Goal: Task Accomplishment & Management: Use online tool/utility

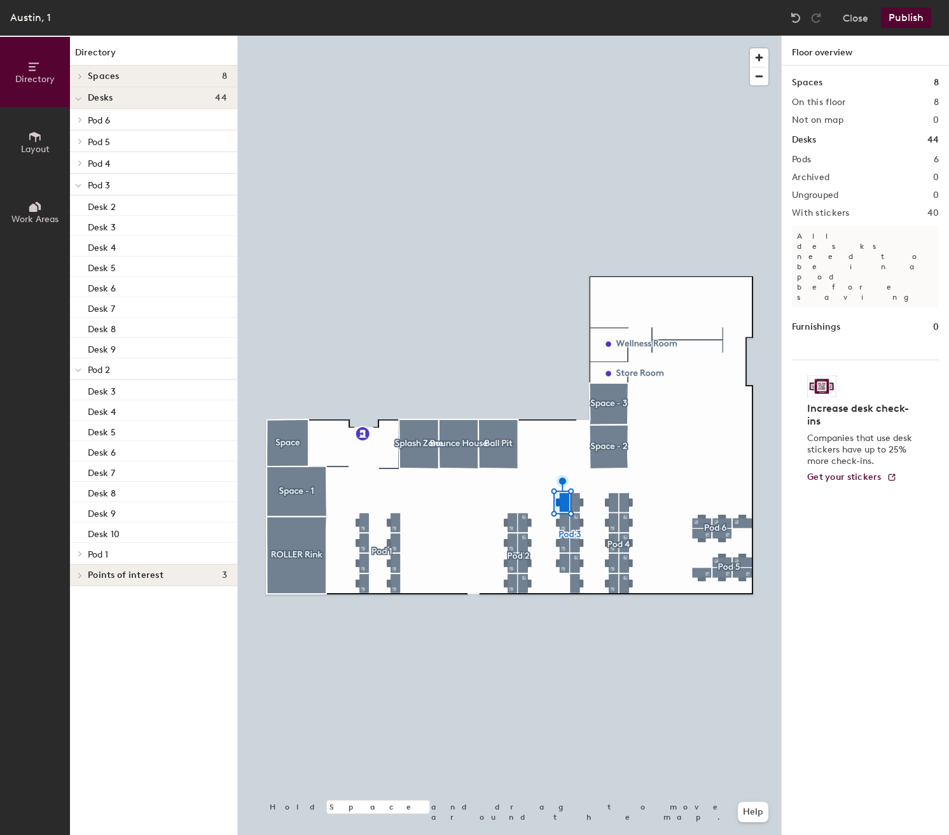
click at [576, 36] on div at bounding box center [509, 36] width 543 height 0
click at [578, 36] on div at bounding box center [509, 36] width 543 height 0
click at [616, 36] on div at bounding box center [509, 36] width 543 height 0
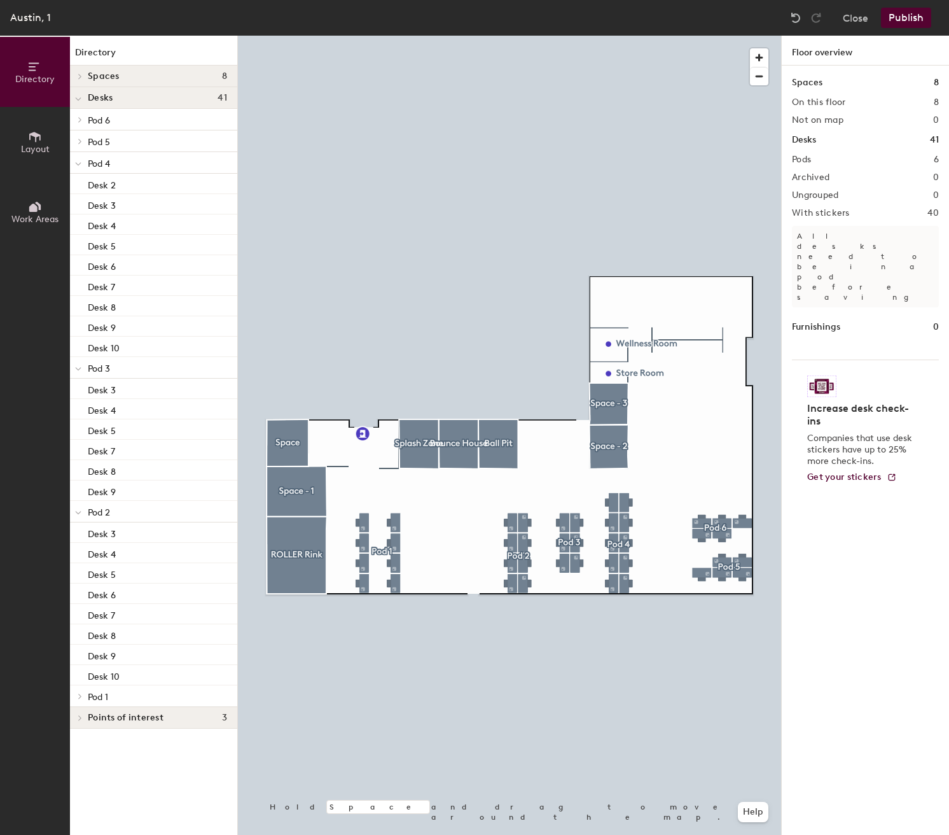
click at [624, 36] on div at bounding box center [509, 36] width 543 height 0
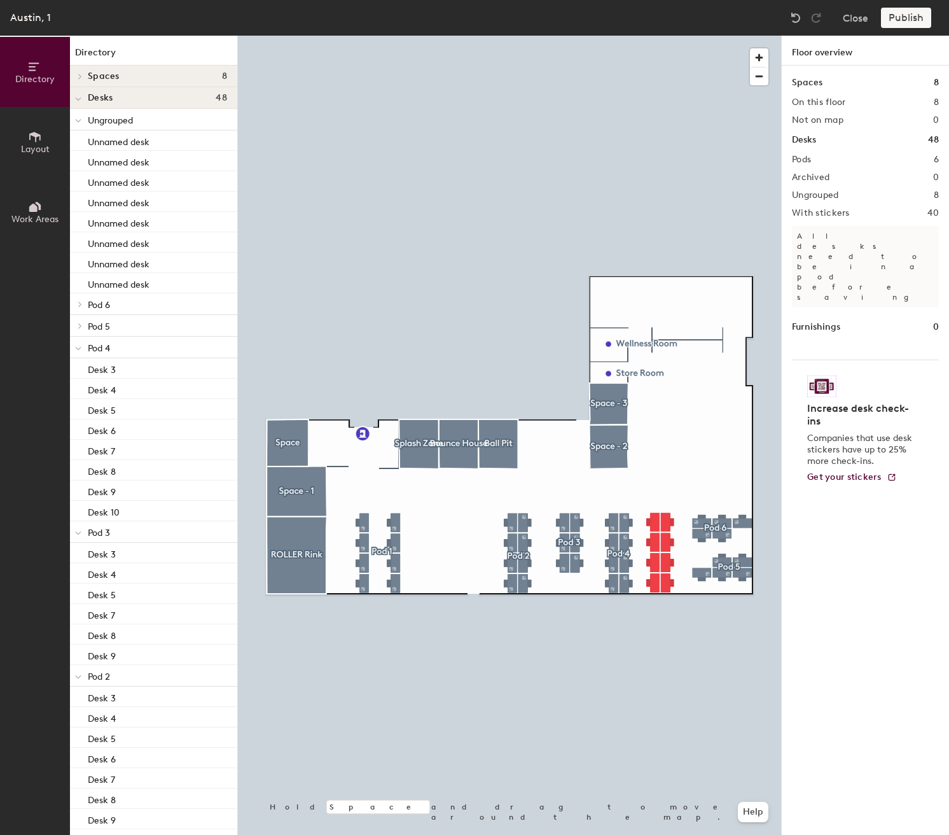
click at [659, 36] on div at bounding box center [509, 36] width 543 height 0
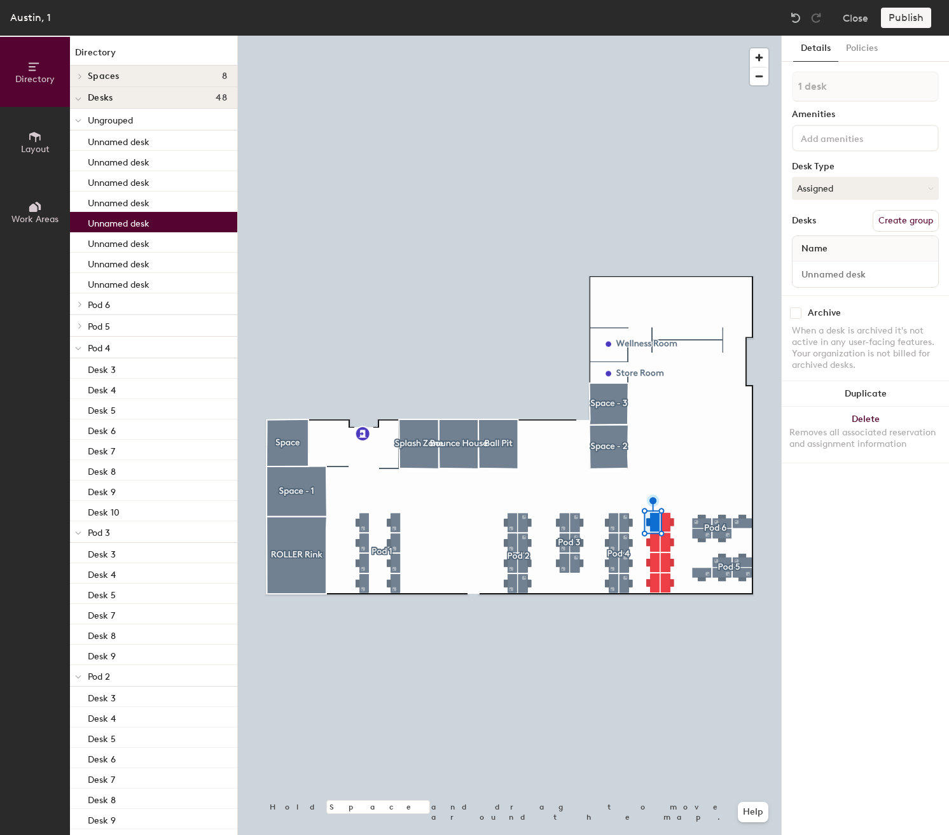
click at [678, 36] on div at bounding box center [509, 36] width 543 height 0
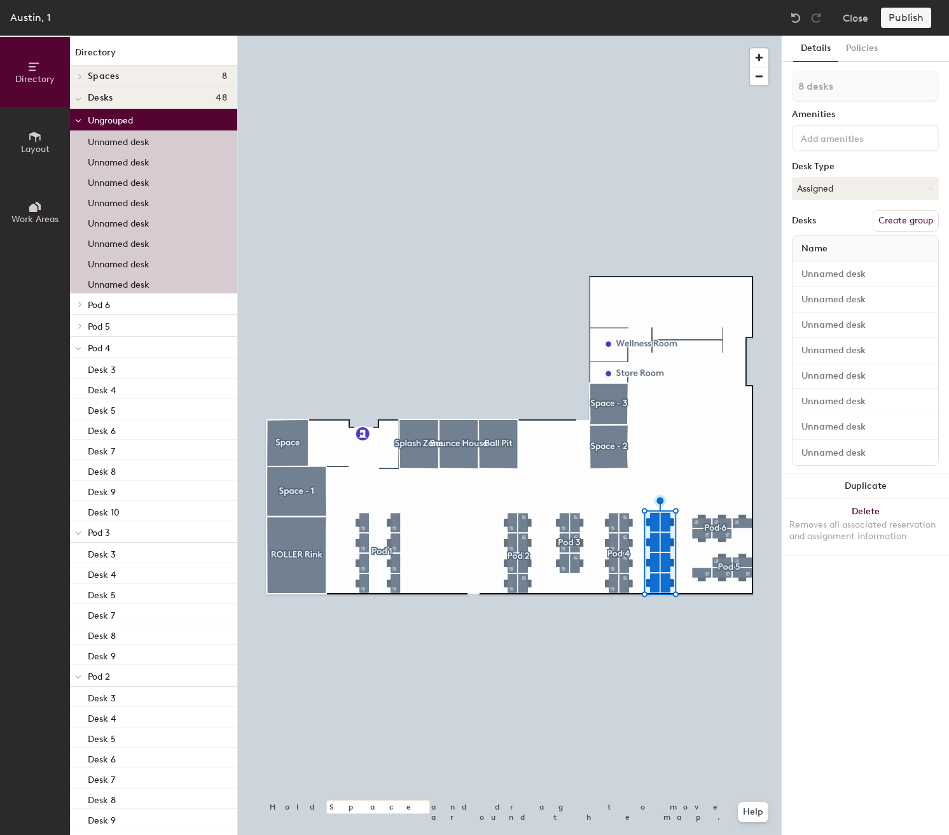
click at [902, 223] on button "Create group" at bounding box center [906, 221] width 66 height 22
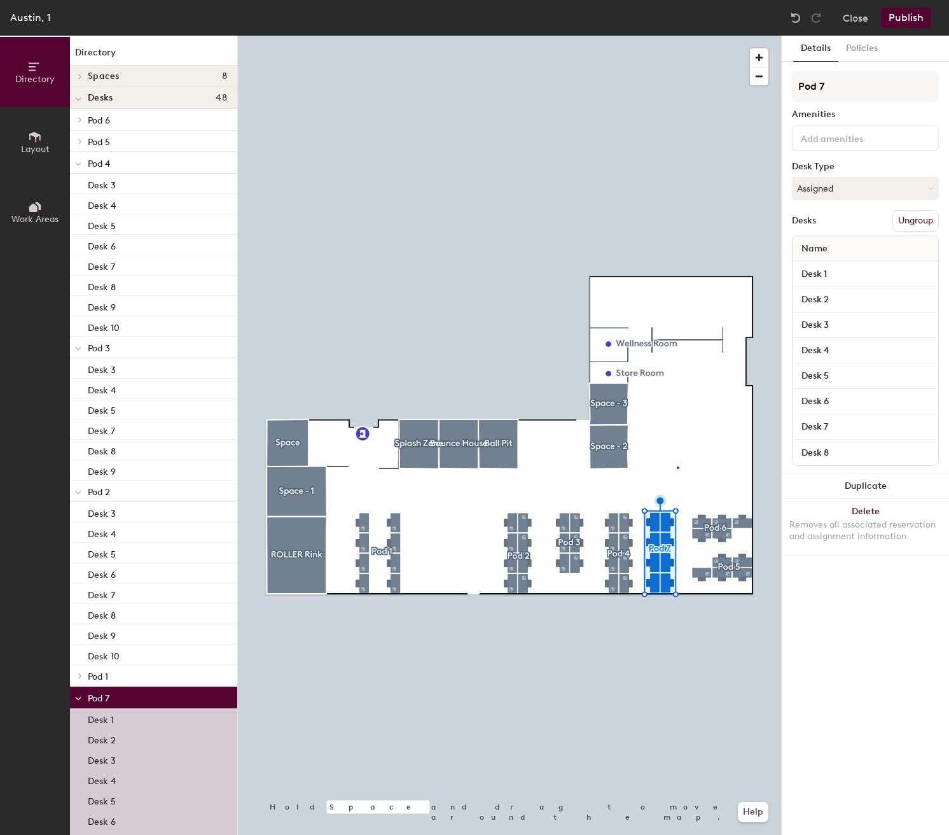
click at [677, 36] on div at bounding box center [509, 36] width 543 height 0
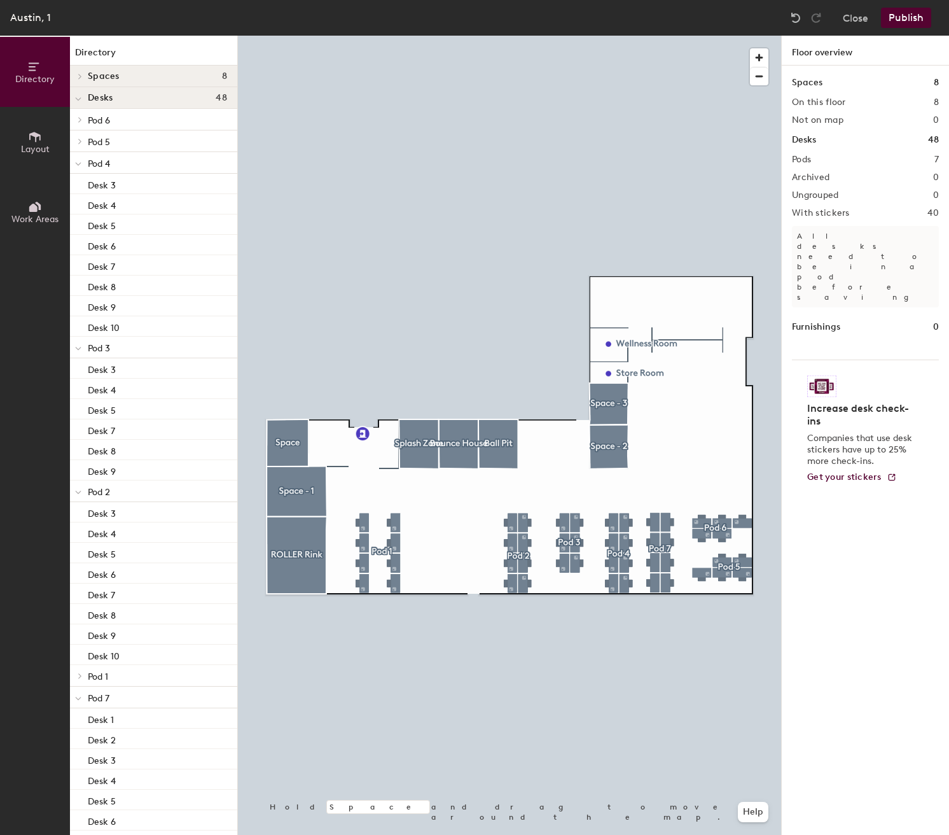
click at [902, 18] on button "Publish" at bounding box center [906, 18] width 50 height 20
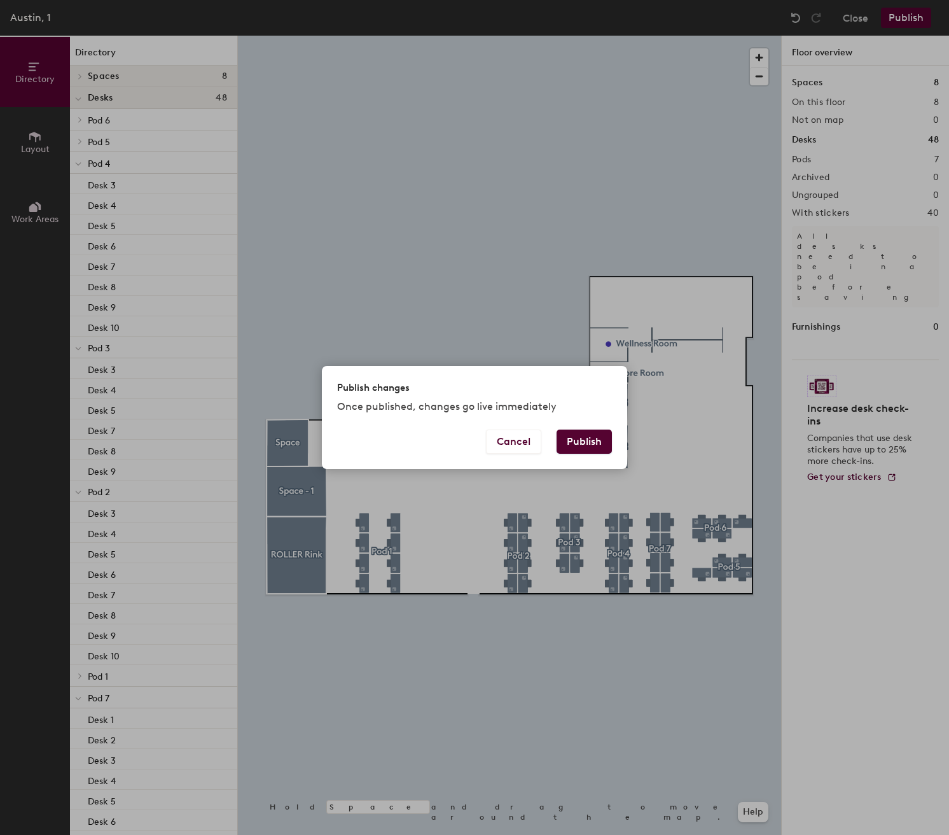
click at [596, 441] on button "Publish" at bounding box center [584, 442] width 55 height 24
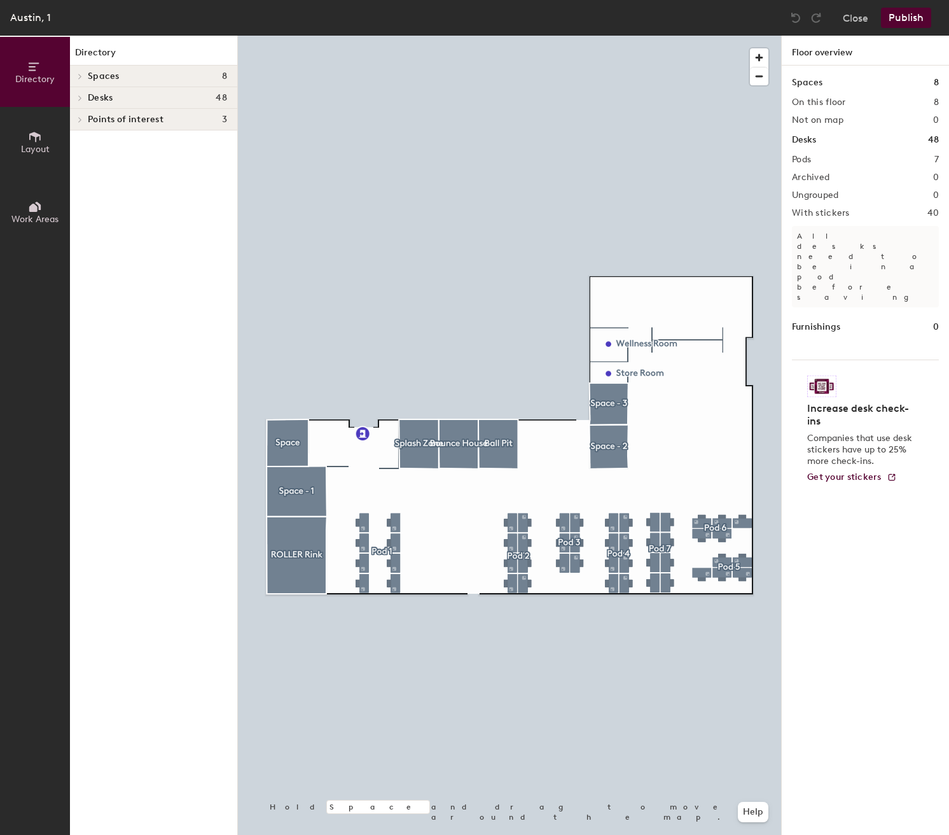
click at [27, 144] on span "Layout" at bounding box center [35, 149] width 29 height 11
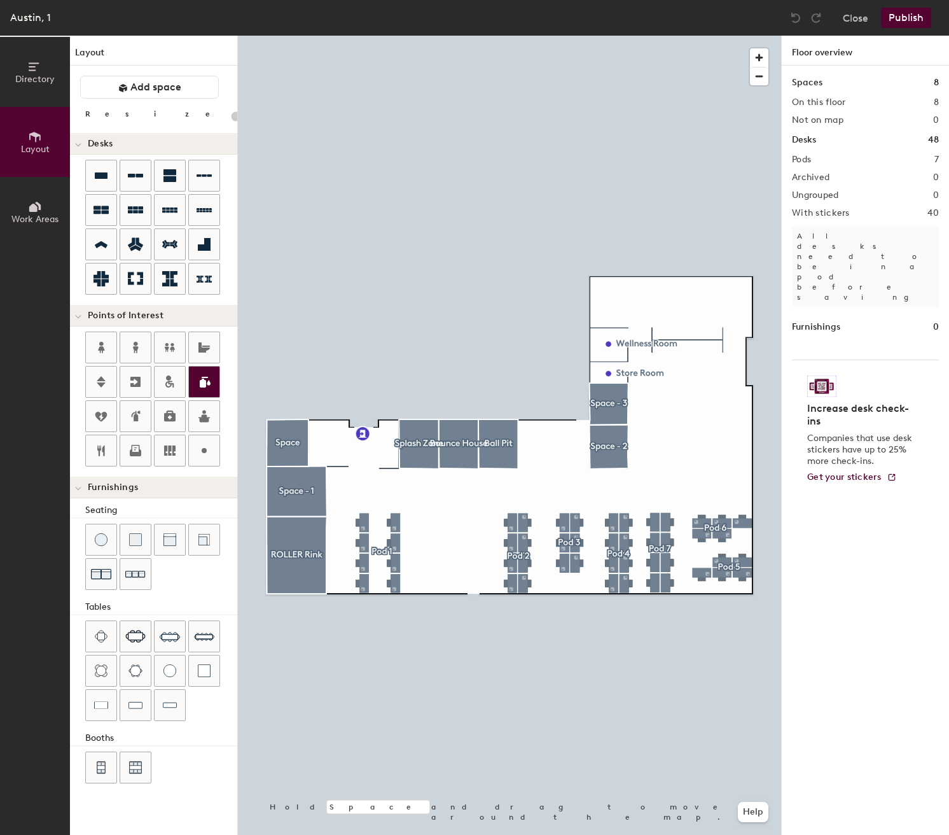
click at [279, 36] on div at bounding box center [509, 36] width 543 height 0
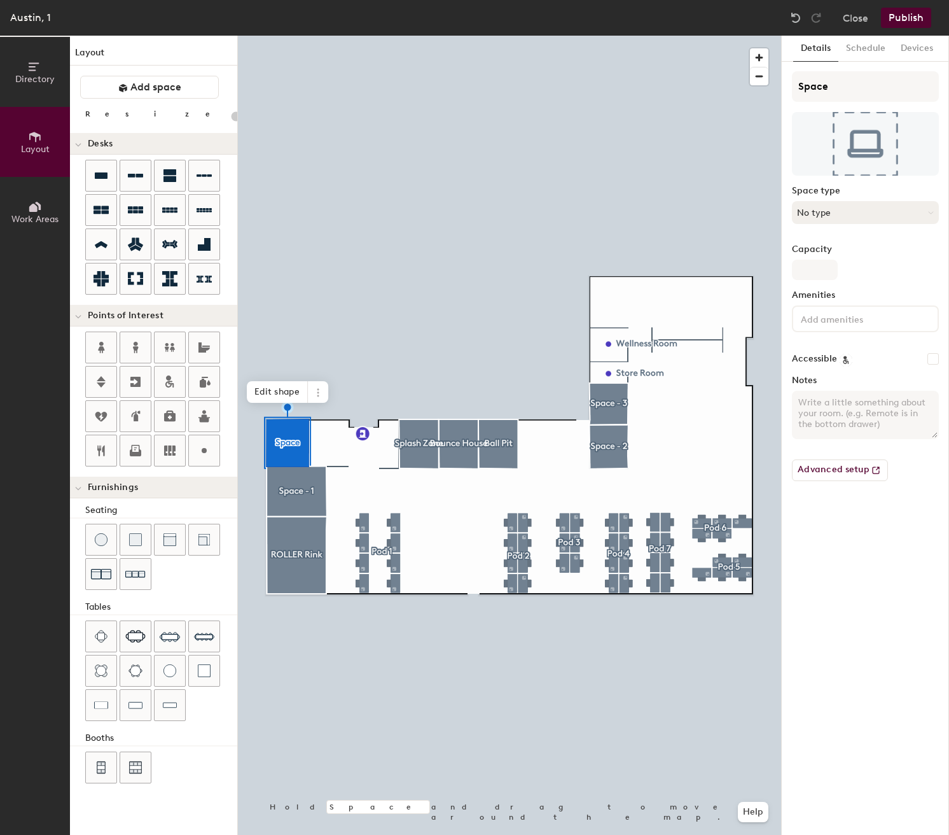
type input "20"
click at [816, 92] on input "Space" at bounding box center [865, 86] width 147 height 31
type input "I"
type input "20"
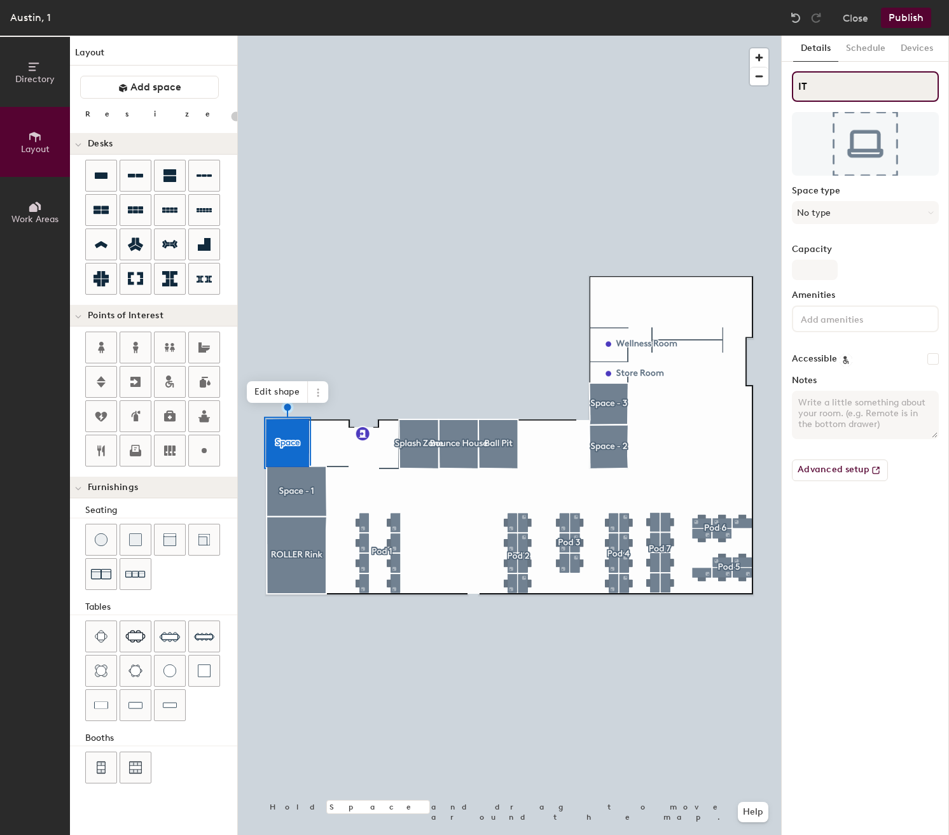
type input "IT"
type input "20"
type input "IT R"
type input "20"
type input "IT Rop"
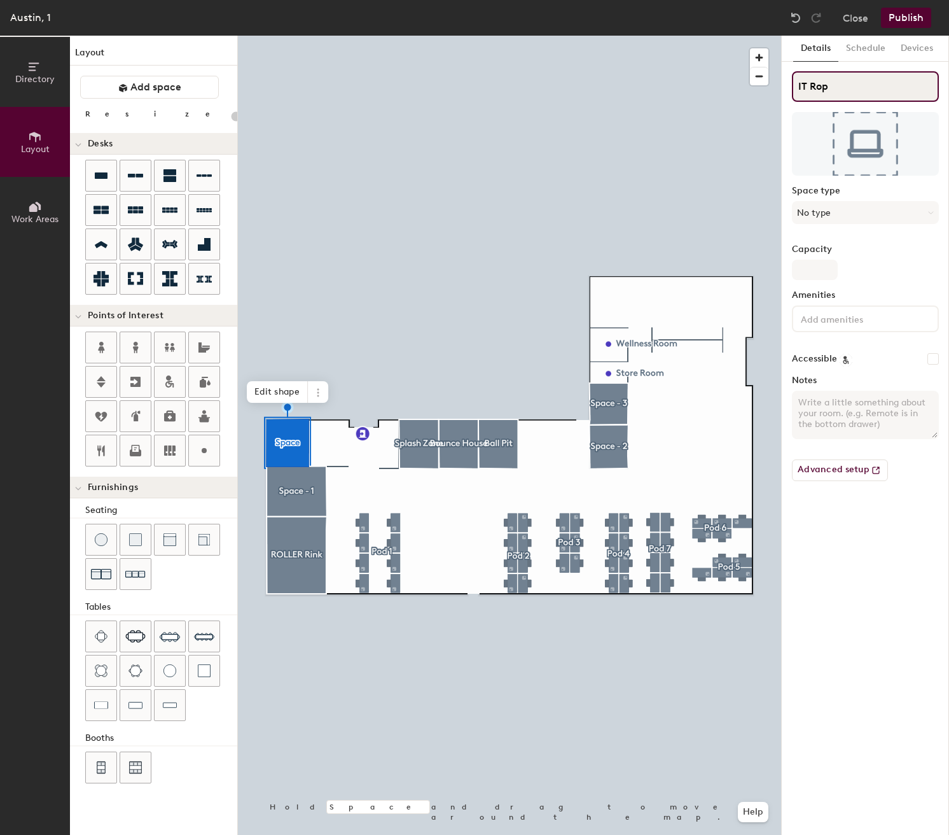
type input "20"
type input "IT [PERSON_NAME]"
type input "20"
type input "IT Ro"
type input "20"
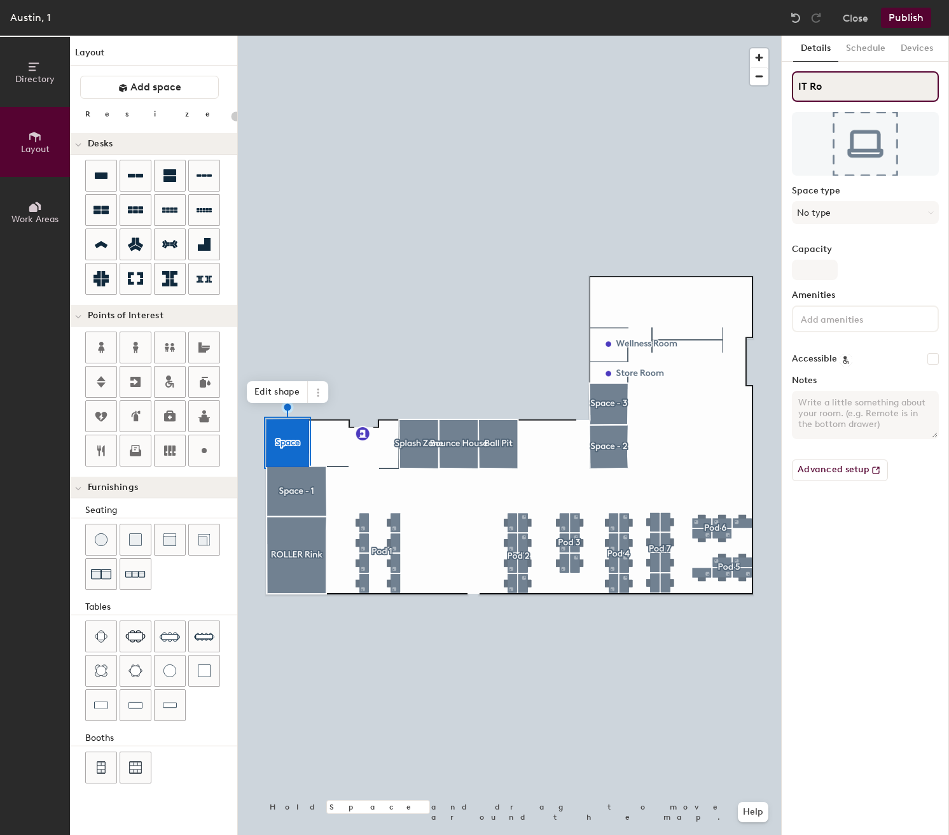
type input "IT Rop"
type input "20"
type input "IT Rop,"
type input "20"
type input "IT Ro"
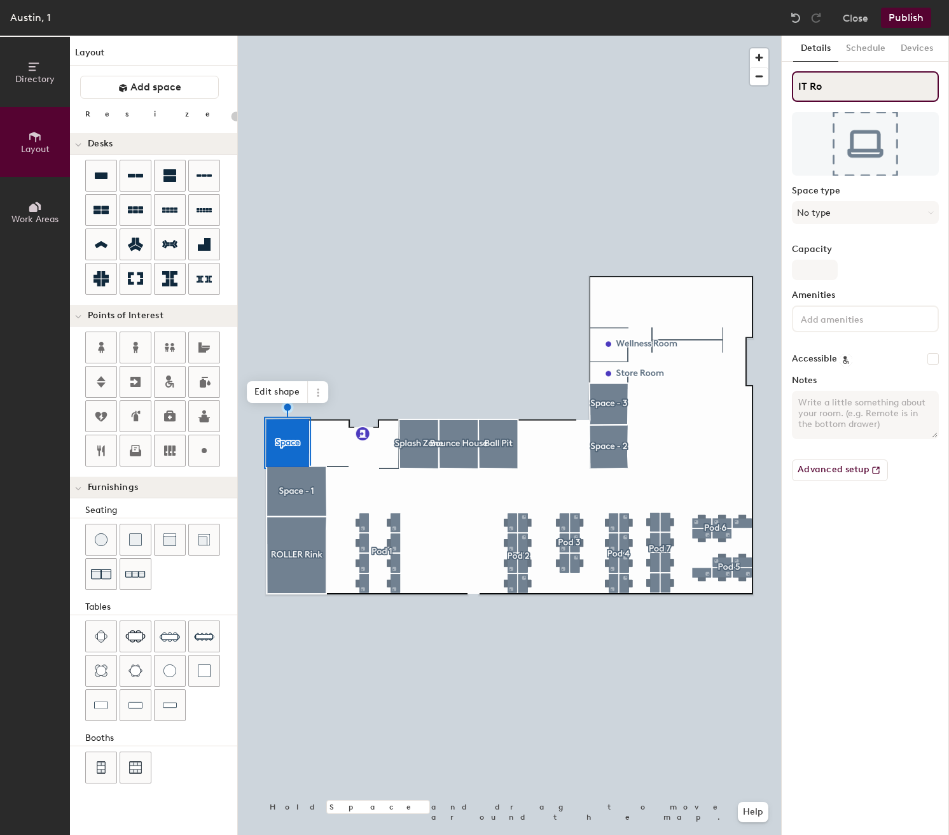
type input "20"
type input "IT Room"
type input "20"
type input "IT Room"
click at [910, 18] on button "Publish" at bounding box center [906, 18] width 50 height 20
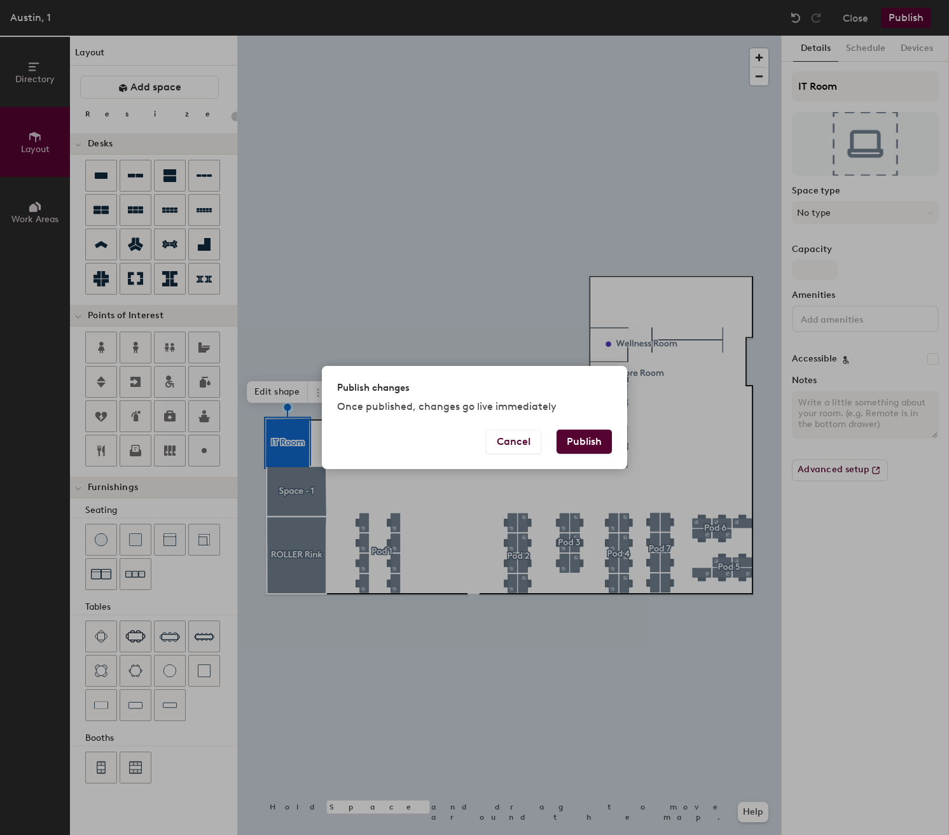
click at [575, 440] on button "Publish" at bounding box center [584, 442] width 55 height 24
type input "20"
